Goal: Information Seeking & Learning: Learn about a topic

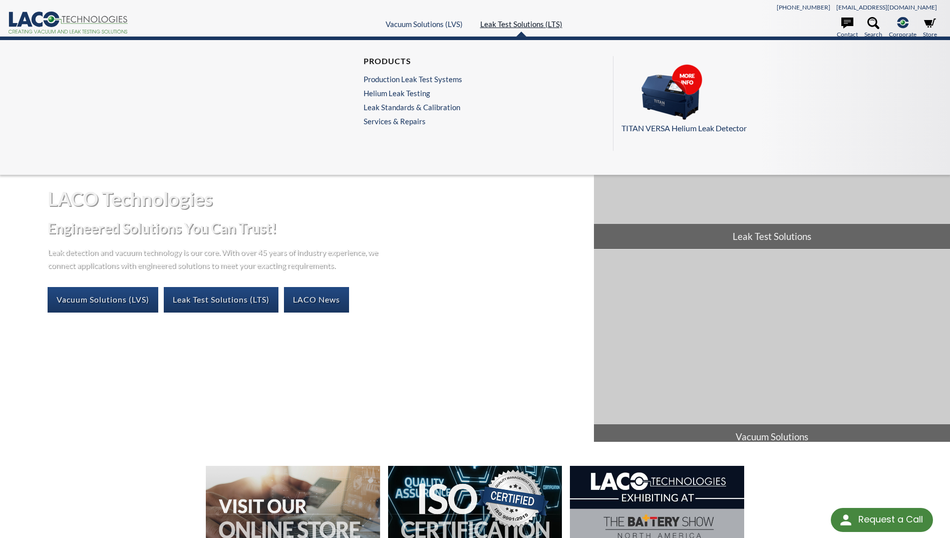
click at [525, 25] on link "Leak Test Solutions (LTS)" at bounding box center [521, 24] width 82 height 9
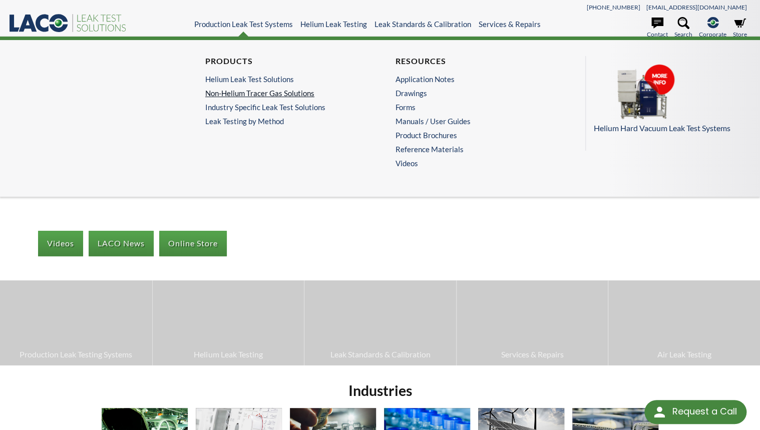
click at [250, 93] on link "Non-Helium Tracer Gas Solutions" at bounding box center [282, 93] width 155 height 9
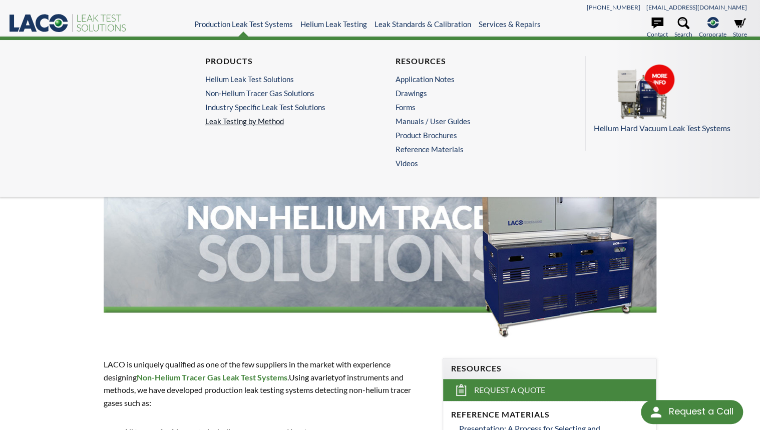
click at [236, 122] on link "Leak Testing by Method" at bounding box center [285, 121] width 160 height 9
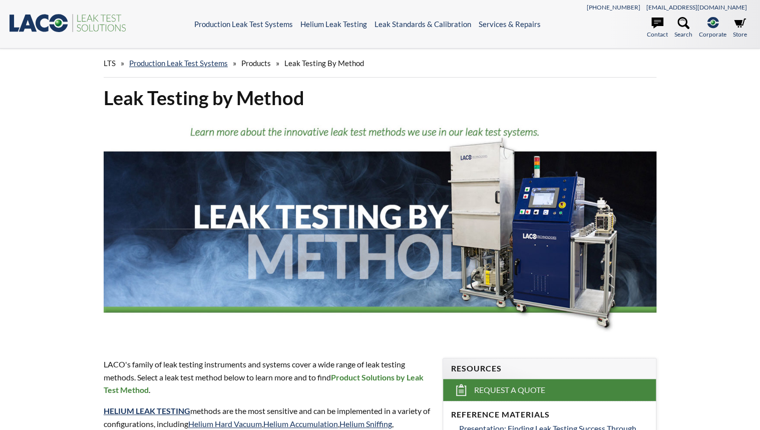
select select "Language Translate Widget"
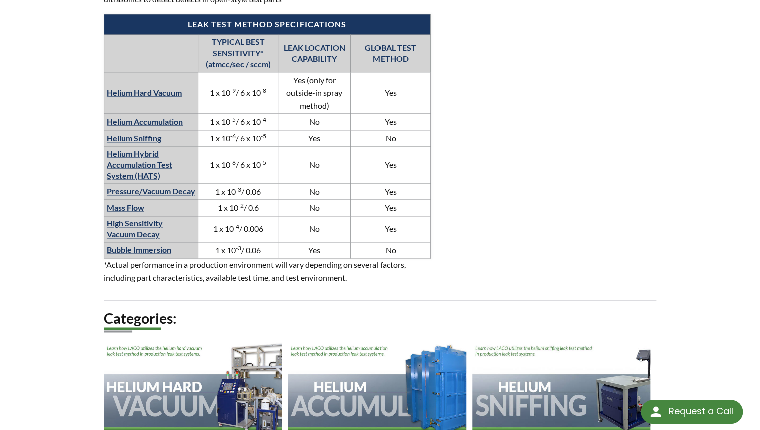
scroll to position [631, 0]
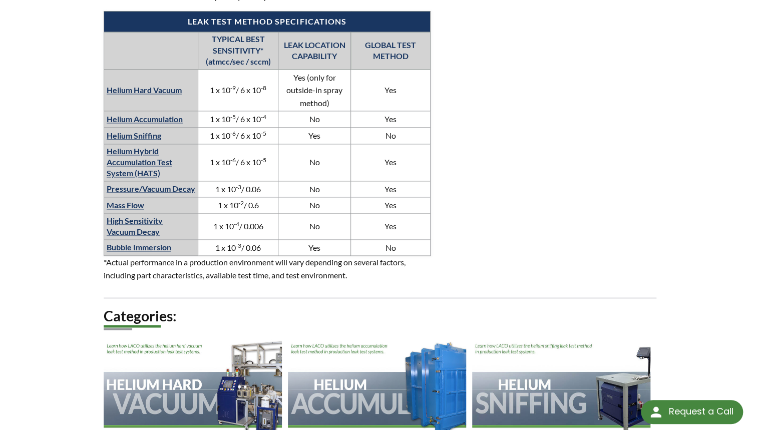
click at [162, 188] on link "Pressure/Vacuum Decay" at bounding box center [151, 189] width 89 height 10
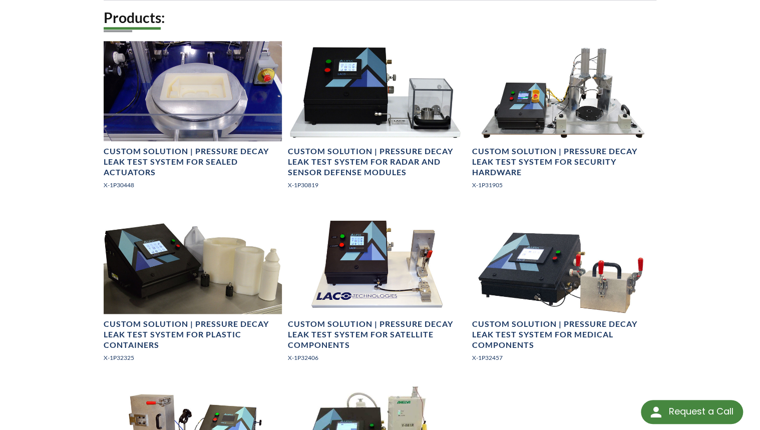
scroll to position [523, 0]
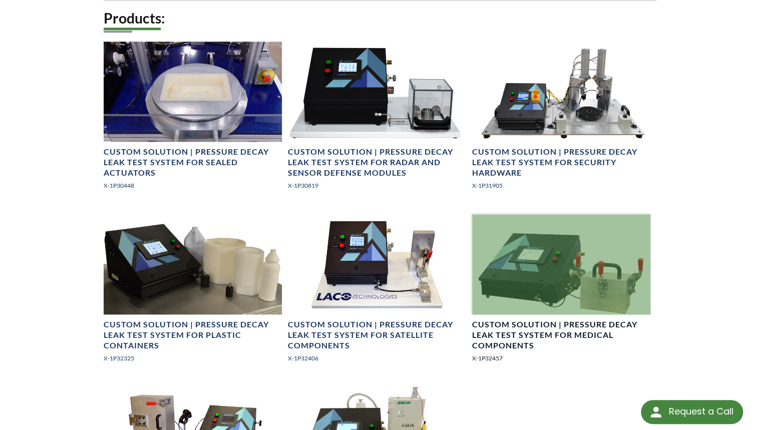
click at [509, 340] on h4 "Custom Solution | Pressure Decay Leak Test System for Medical Components" at bounding box center [561, 334] width 178 height 31
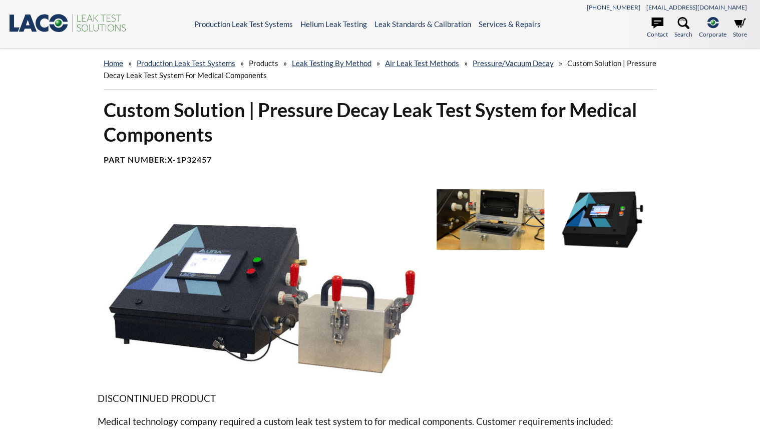
select select "Language Translate Widget"
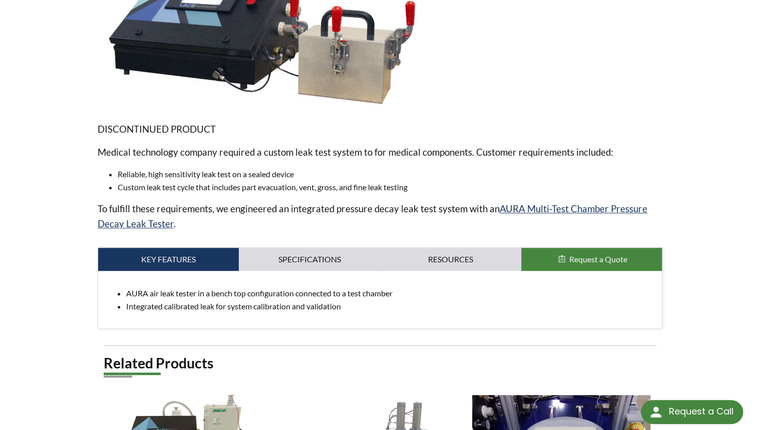
scroll to position [270, 0]
click at [451, 263] on link "Resources" at bounding box center [450, 258] width 141 height 23
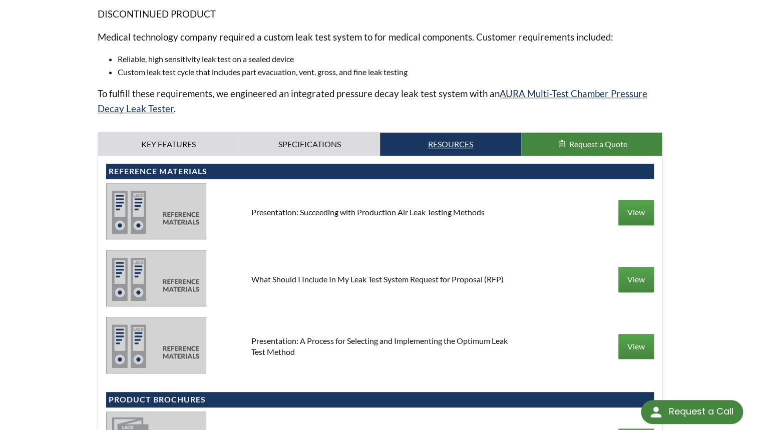
scroll to position [366, 0]
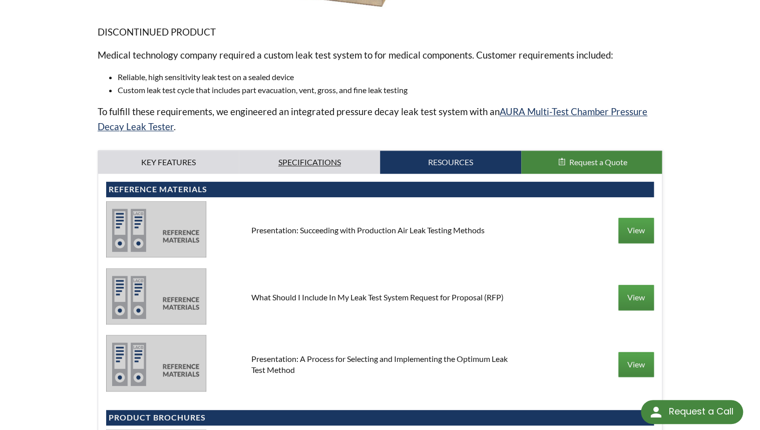
click at [331, 159] on link "Specifications" at bounding box center [309, 162] width 141 height 23
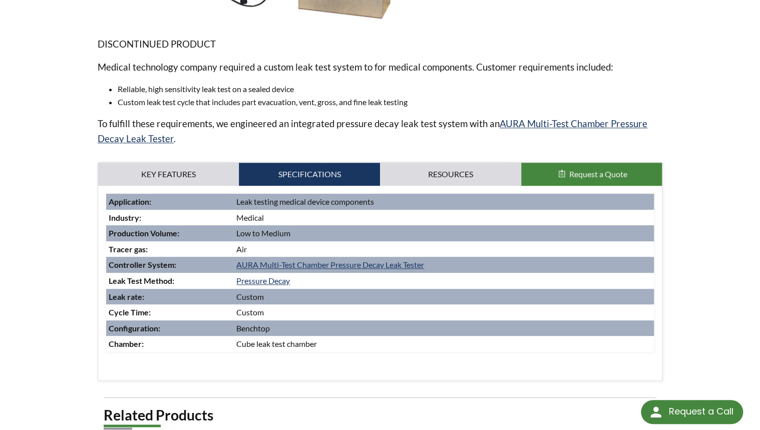
scroll to position [352, 0]
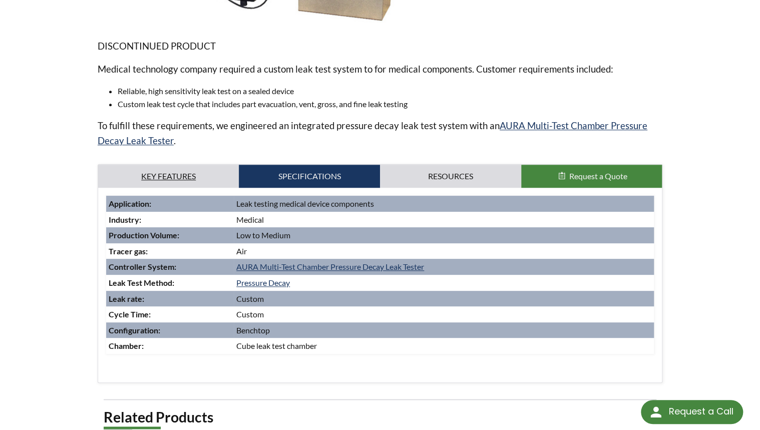
click at [187, 180] on link "Key Features" at bounding box center [168, 176] width 141 height 23
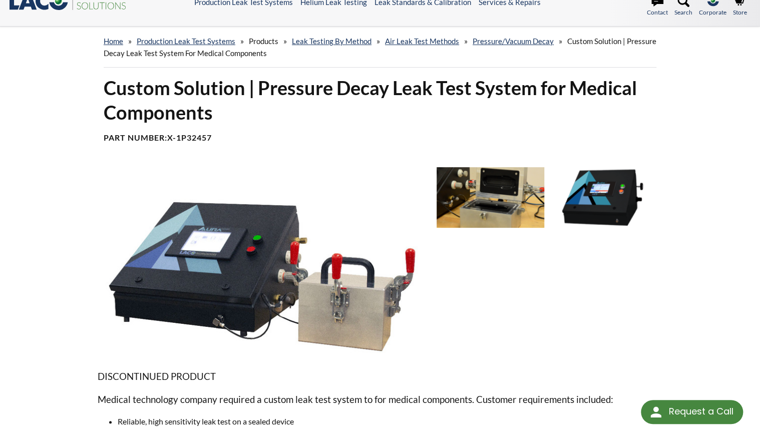
scroll to position [0, 0]
